Goal: Transaction & Acquisition: Purchase product/service

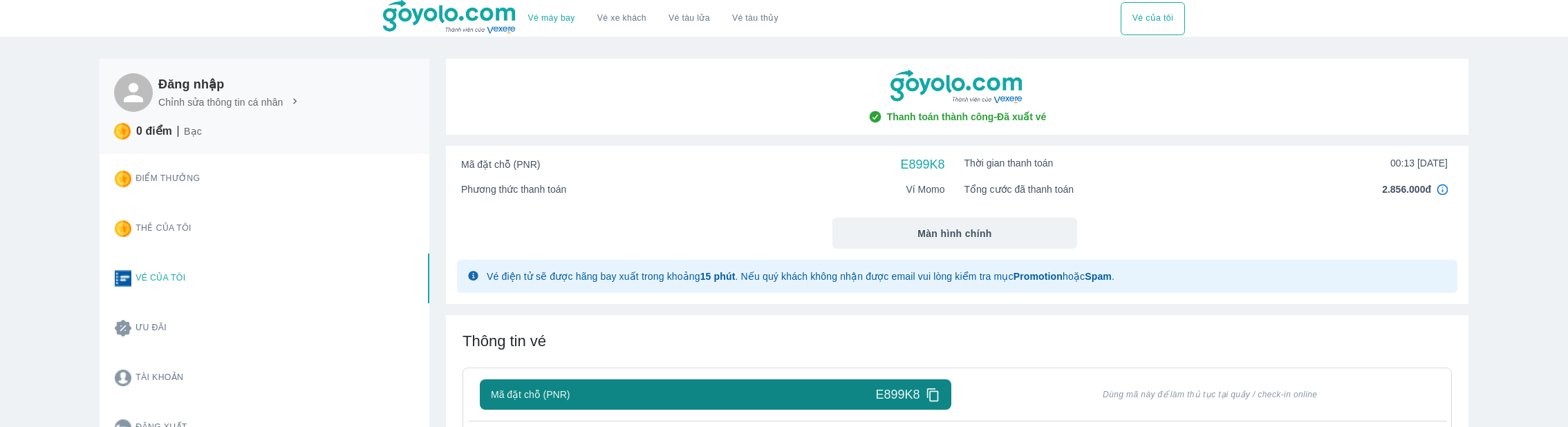
click at [358, 410] on div "Điểm thưởng Thẻ của tôi Vé của tôi Ưu đãi Tài khoản Đăng xuất" at bounding box center [265, 303] width 330 height 299
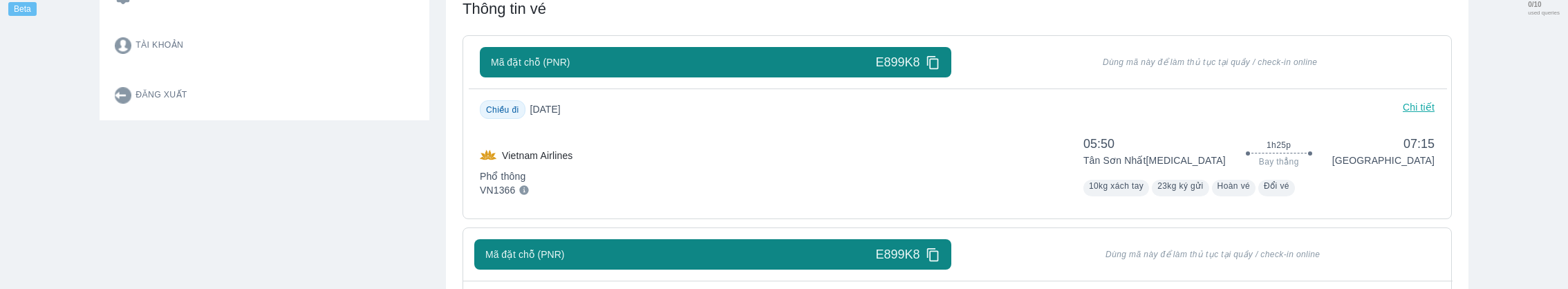
scroll to position [454, 0]
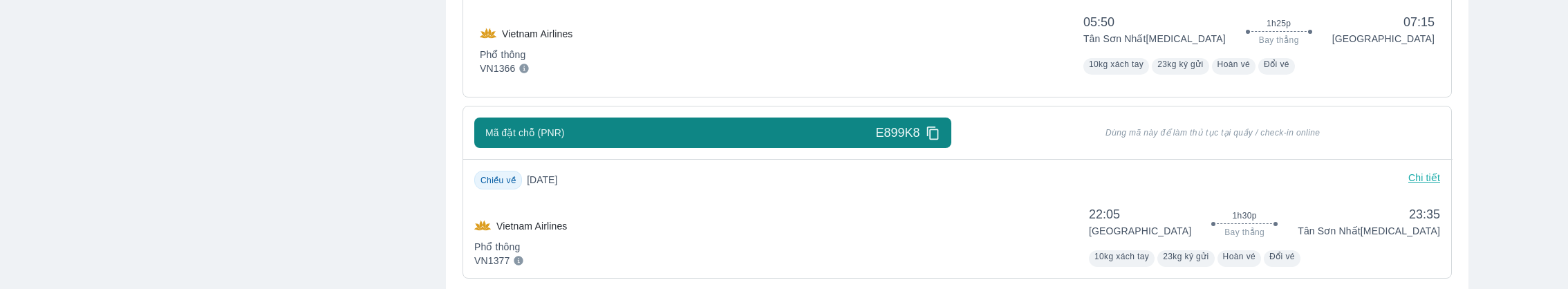
click at [1343, 193] on div "Chiều về [DATE] Chi tiết Vietnam Airlines Phổ thông VN1377 22:05 [GEOGRAPHIC_DA…" at bounding box center [958, 219] width 966 height 96
